Goal: Navigation & Orientation: Find specific page/section

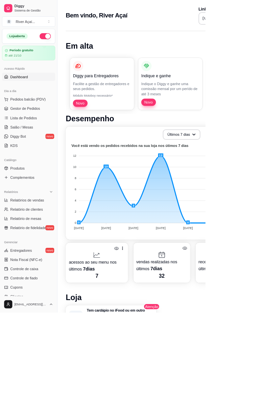
click at [21, 137] on span "Gestor de Pedidos" at bounding box center [32, 139] width 38 height 7
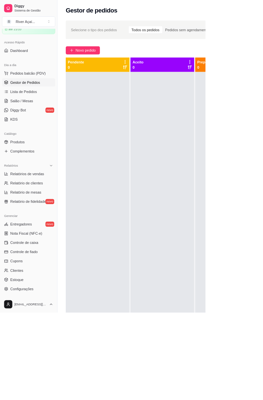
scroll to position [72, 0]
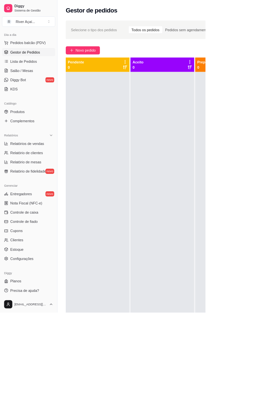
click at [24, 222] on span "Relatório de fidelidade" at bounding box center [36, 219] width 46 height 7
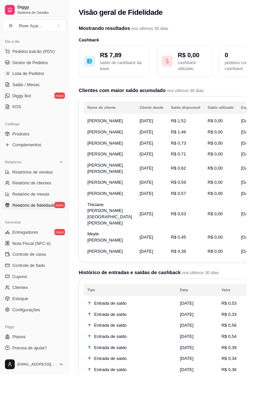
click at [20, 68] on span "Gestor de Pedidos" at bounding box center [32, 66] width 38 height 7
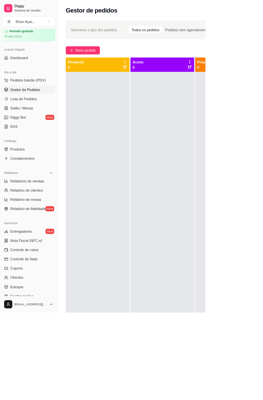
scroll to position [19, 0]
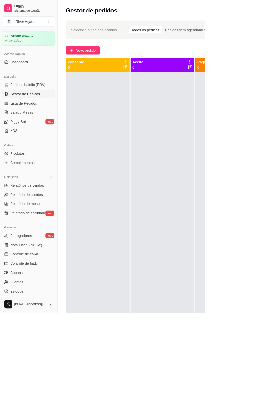
click at [18, 78] on span "Dashboard" at bounding box center [24, 79] width 23 height 7
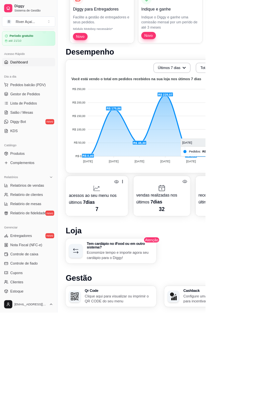
scroll to position [85, 0]
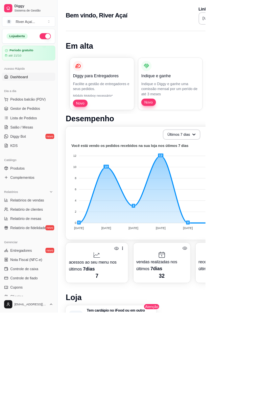
click at [27, 138] on span "Gestor de Pedidos" at bounding box center [32, 139] width 38 height 7
